Goal: Entertainment & Leisure: Consume media (video, audio)

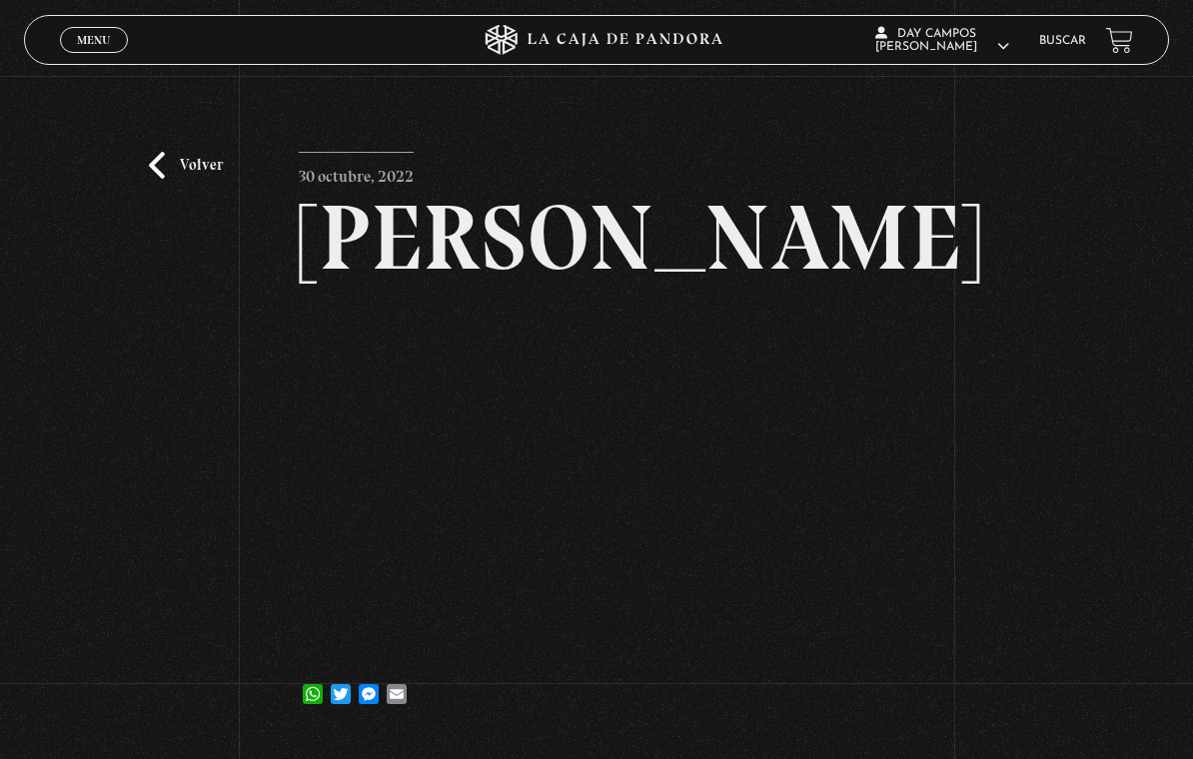
scroll to position [3, 0]
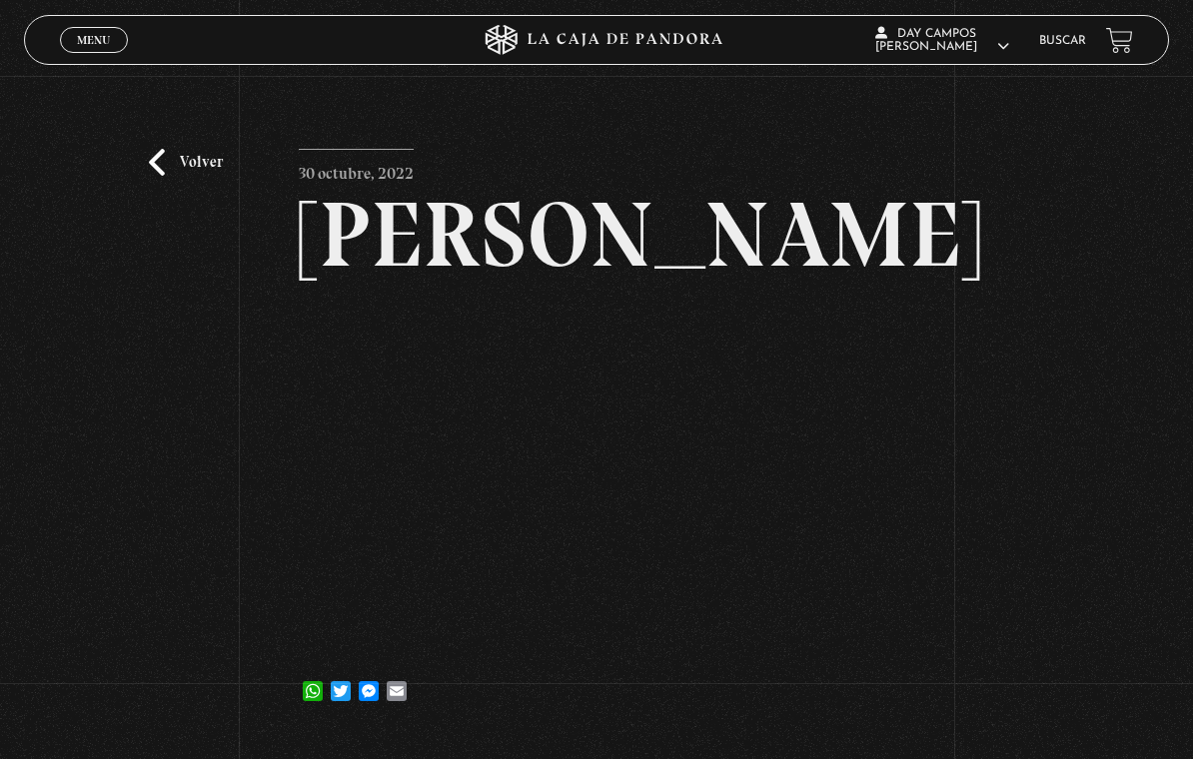
click at [195, 176] on link "Volver" at bounding box center [186, 162] width 74 height 27
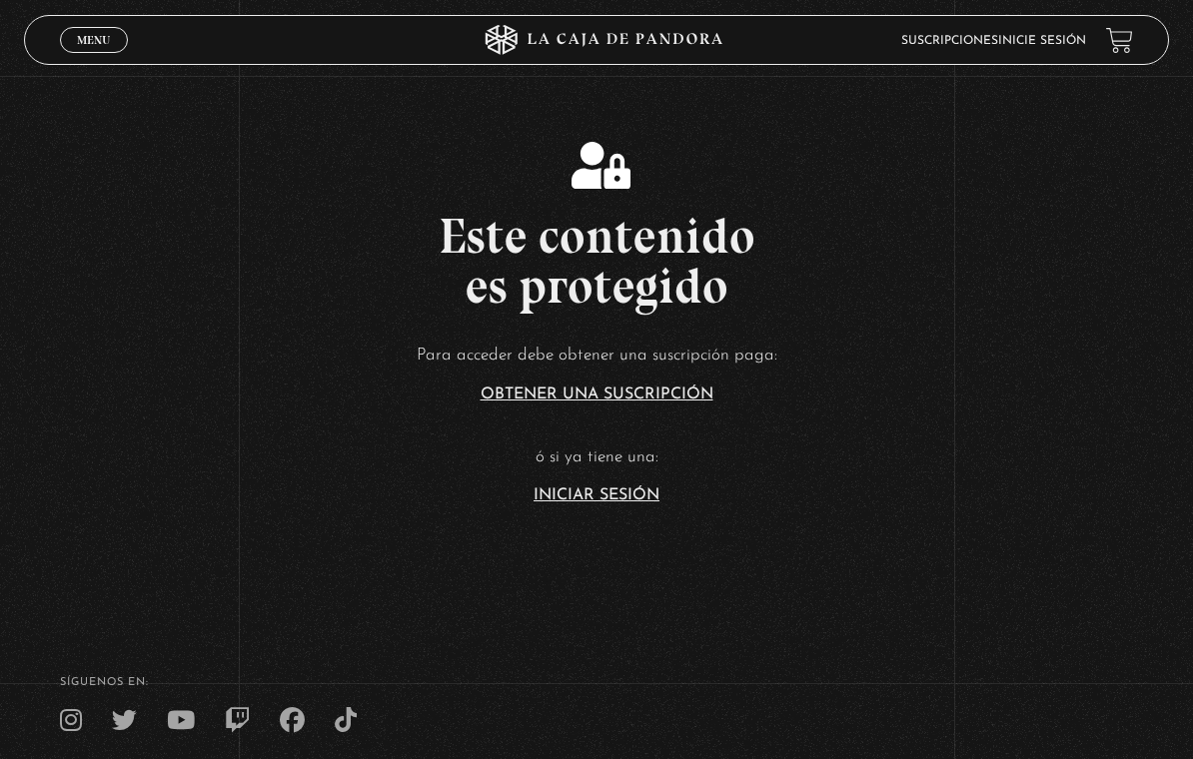
click at [621, 504] on link "Iniciar Sesión" at bounding box center [597, 496] width 126 height 16
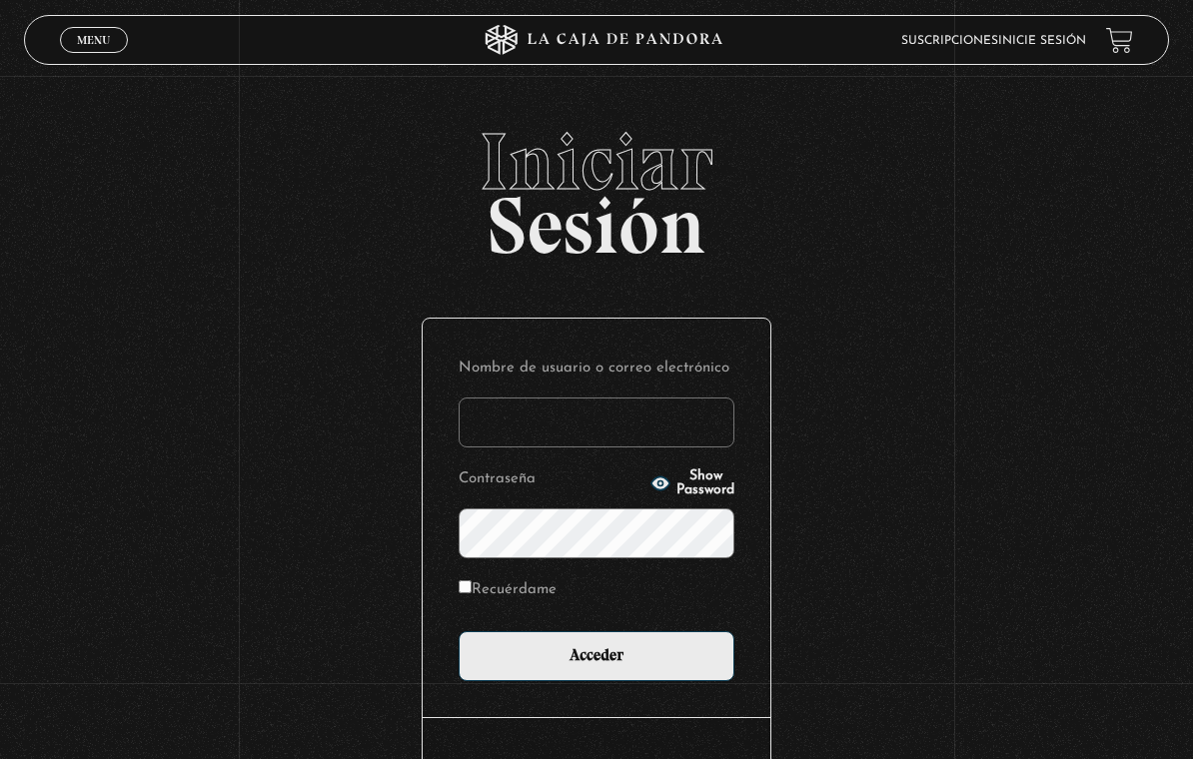
type input "day22_@hotmail.com"
click at [596, 660] on input "Acceder" at bounding box center [597, 656] width 276 height 50
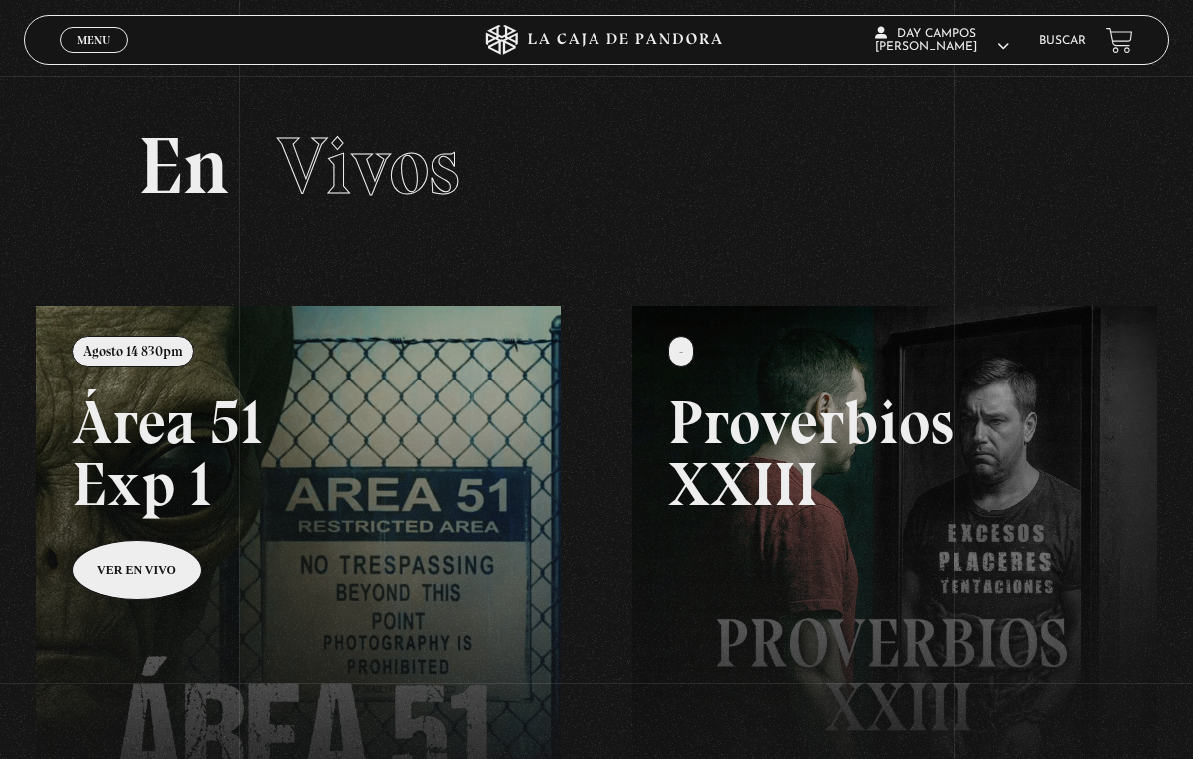
click at [94, 43] on span "Menu" at bounding box center [93, 40] width 33 height 12
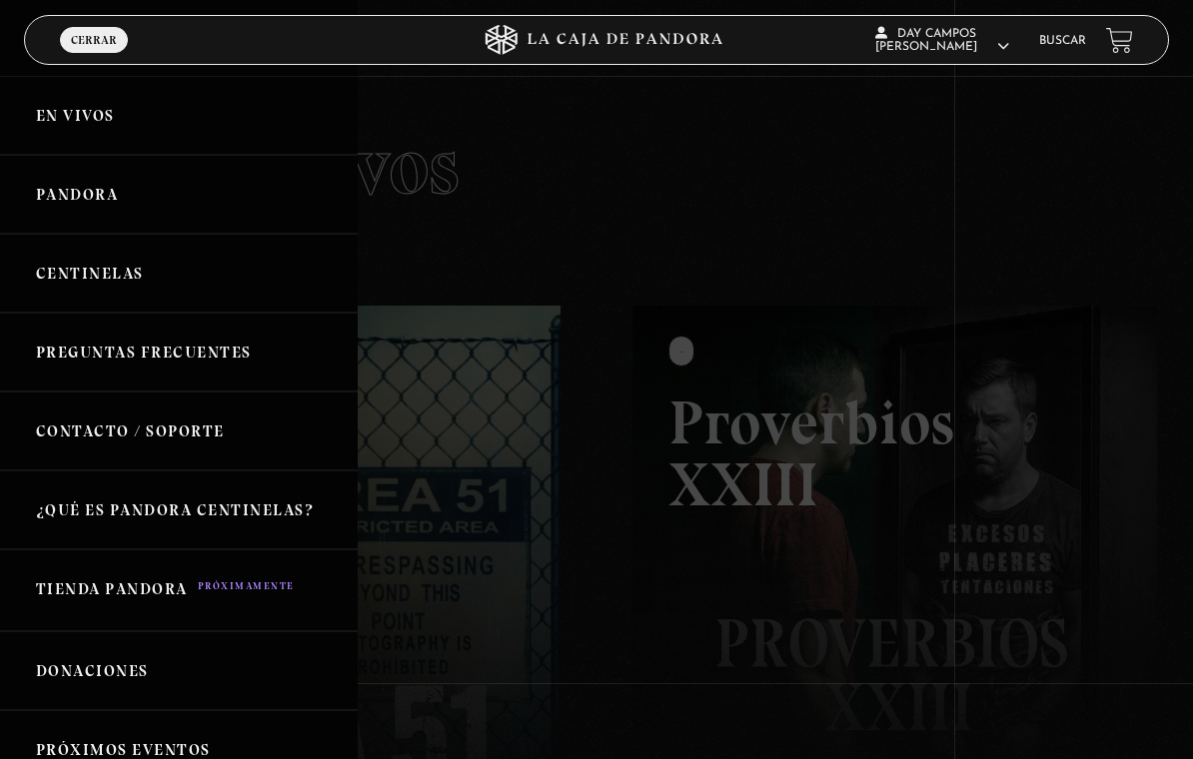
click at [66, 280] on link "Centinelas" at bounding box center [179, 273] width 358 height 79
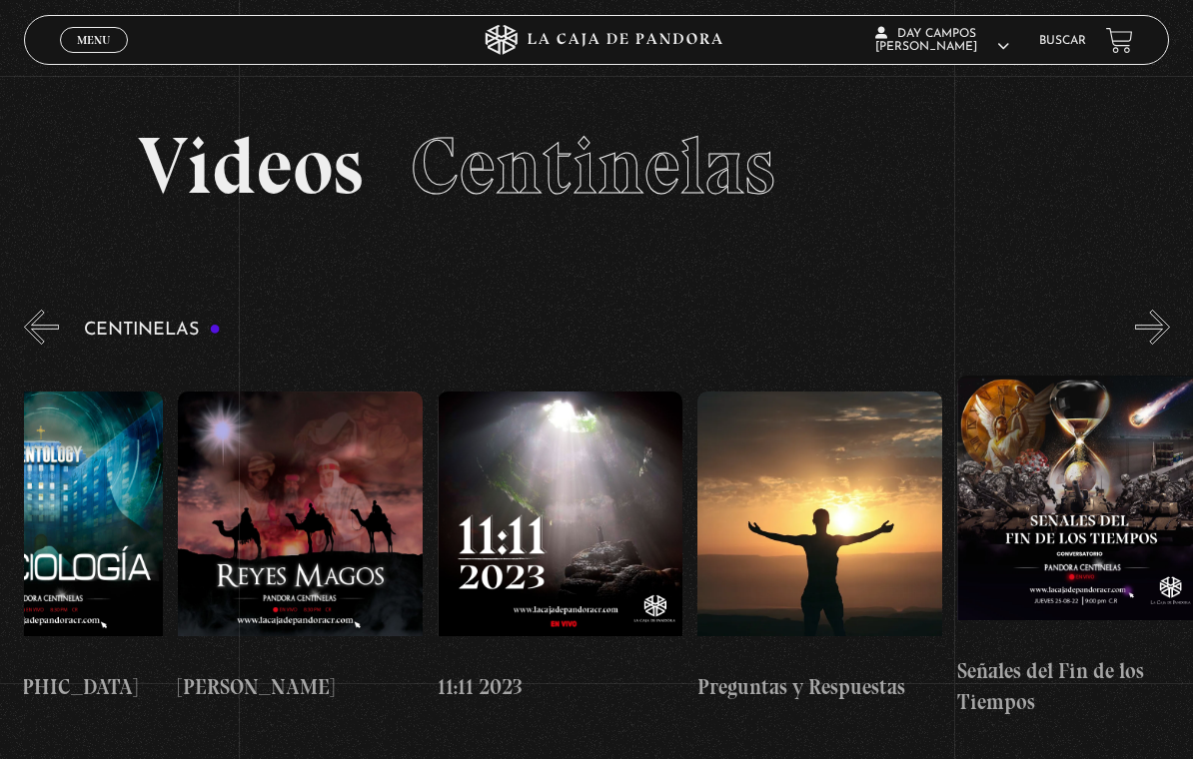
scroll to position [0, 12054]
click at [245, 530] on figure at bounding box center [301, 527] width 245 height 270
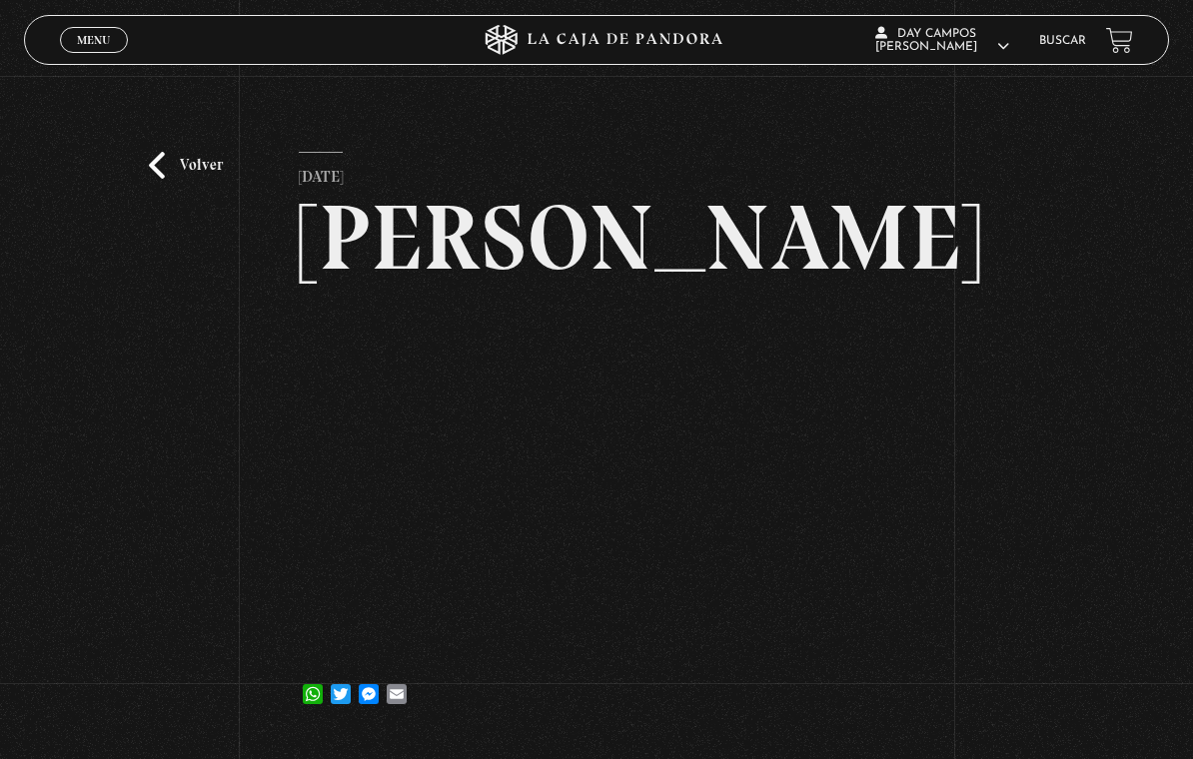
click at [190, 166] on link "Volver" at bounding box center [186, 165] width 74 height 27
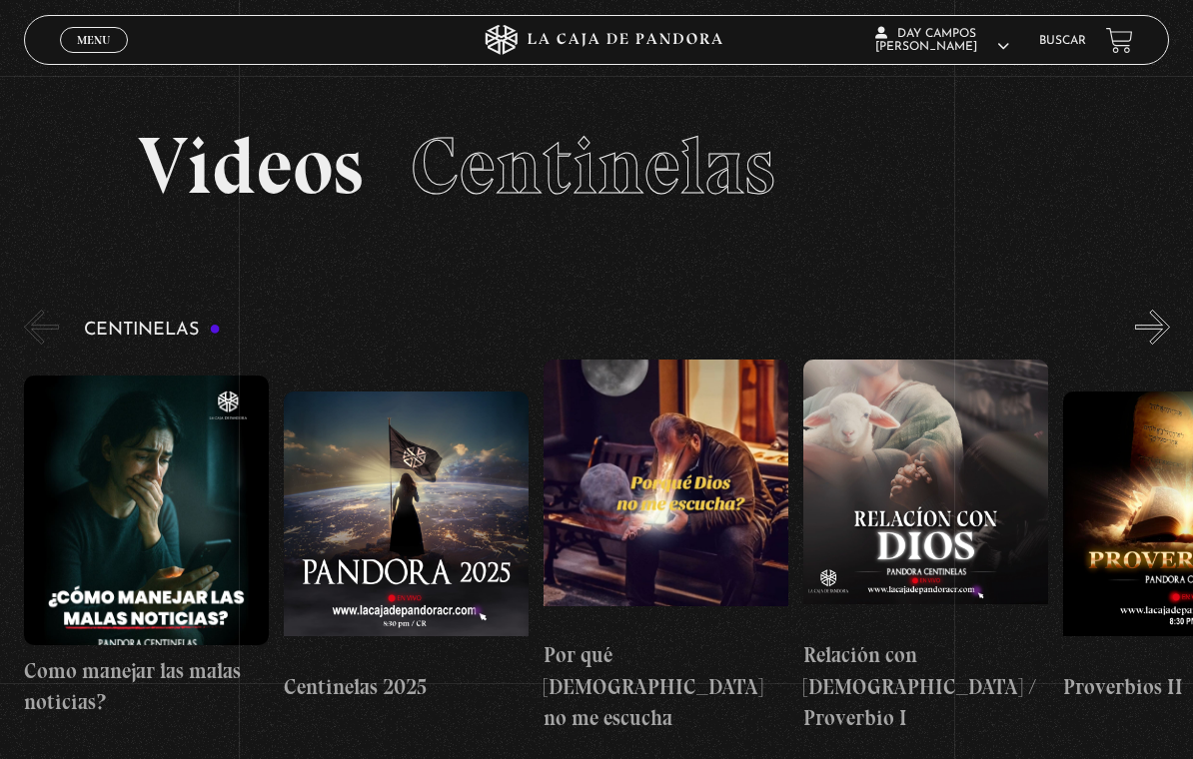
click at [721, 533] on figure at bounding box center [666, 495] width 245 height 270
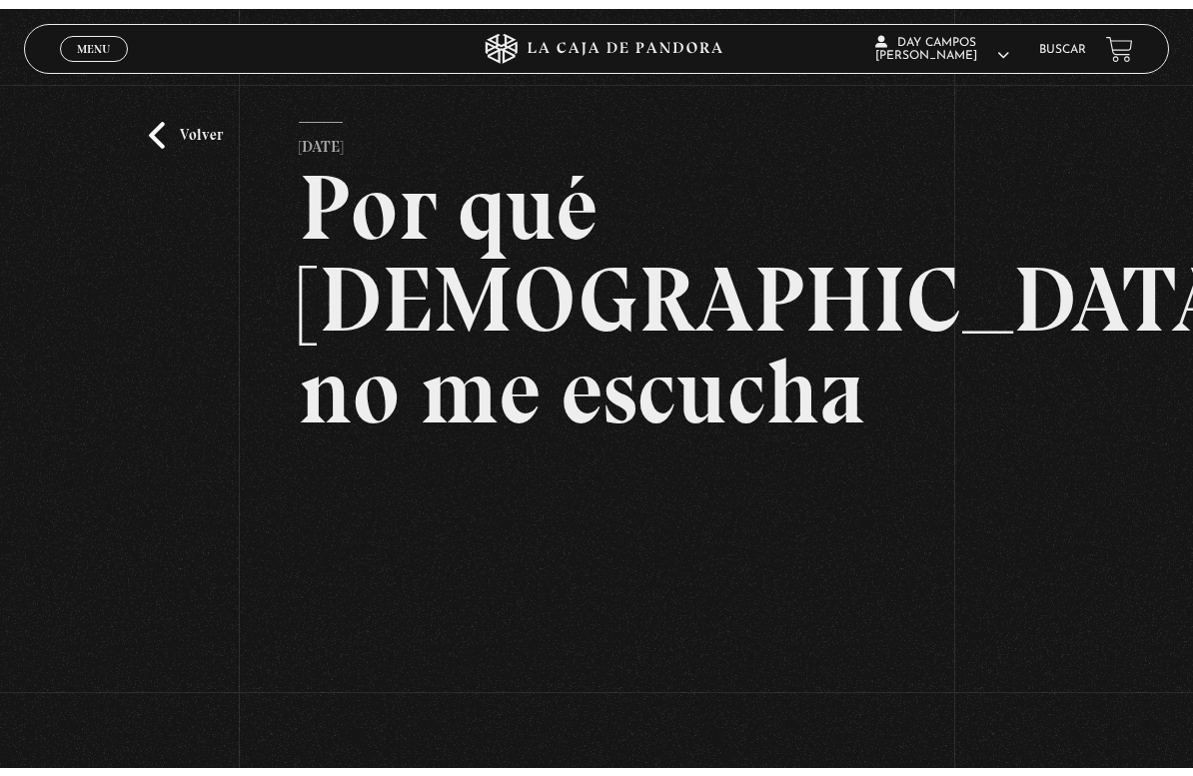
scroll to position [24, 0]
